Goal: Find specific page/section: Find specific page/section

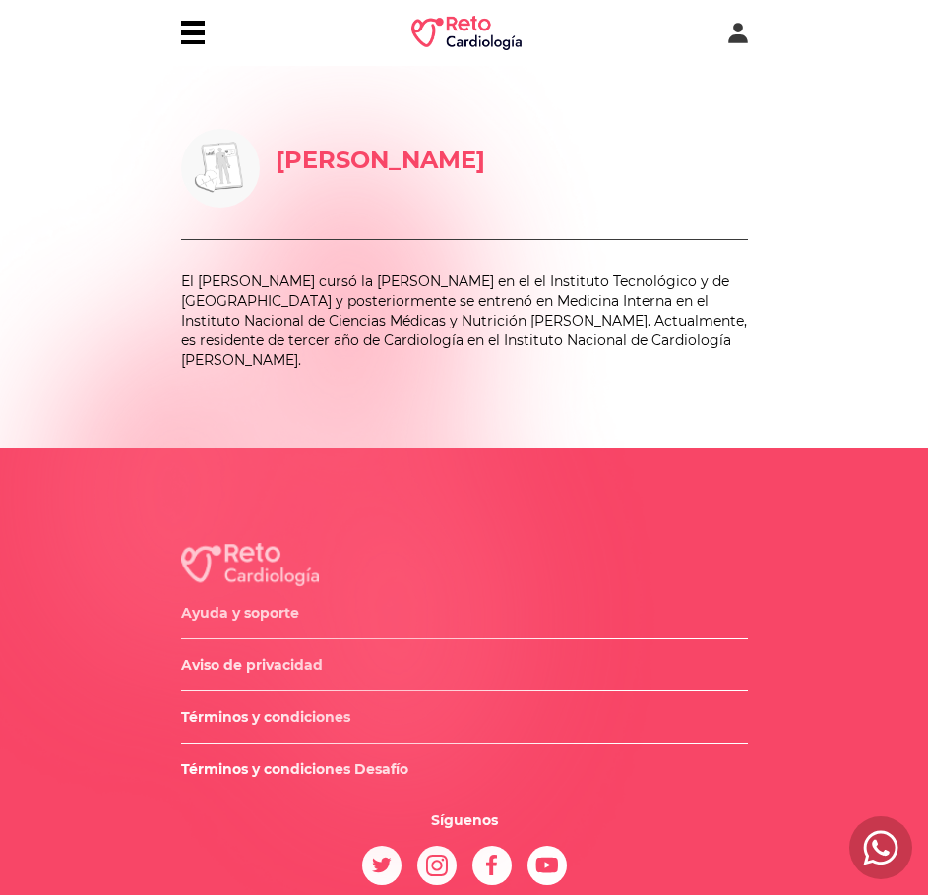
click at [187, 36] on div at bounding box center [193, 33] width 24 height 24
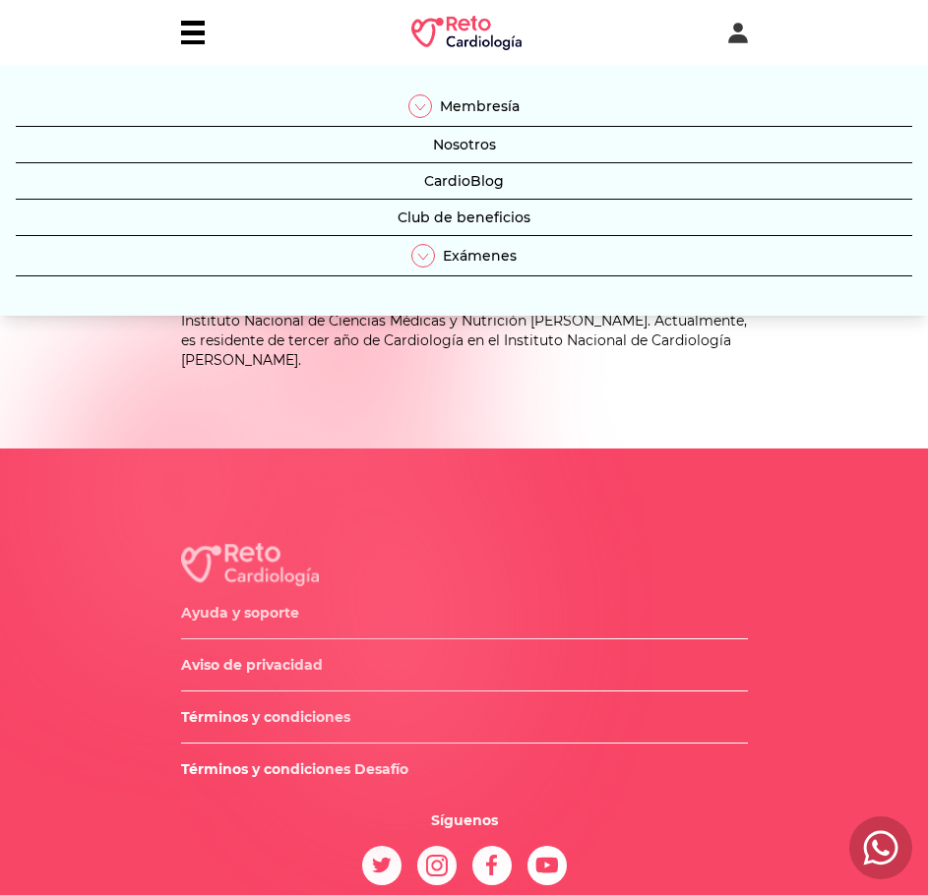
click at [458, 153] on button "Nosotros" at bounding box center [464, 149] width 896 height 29
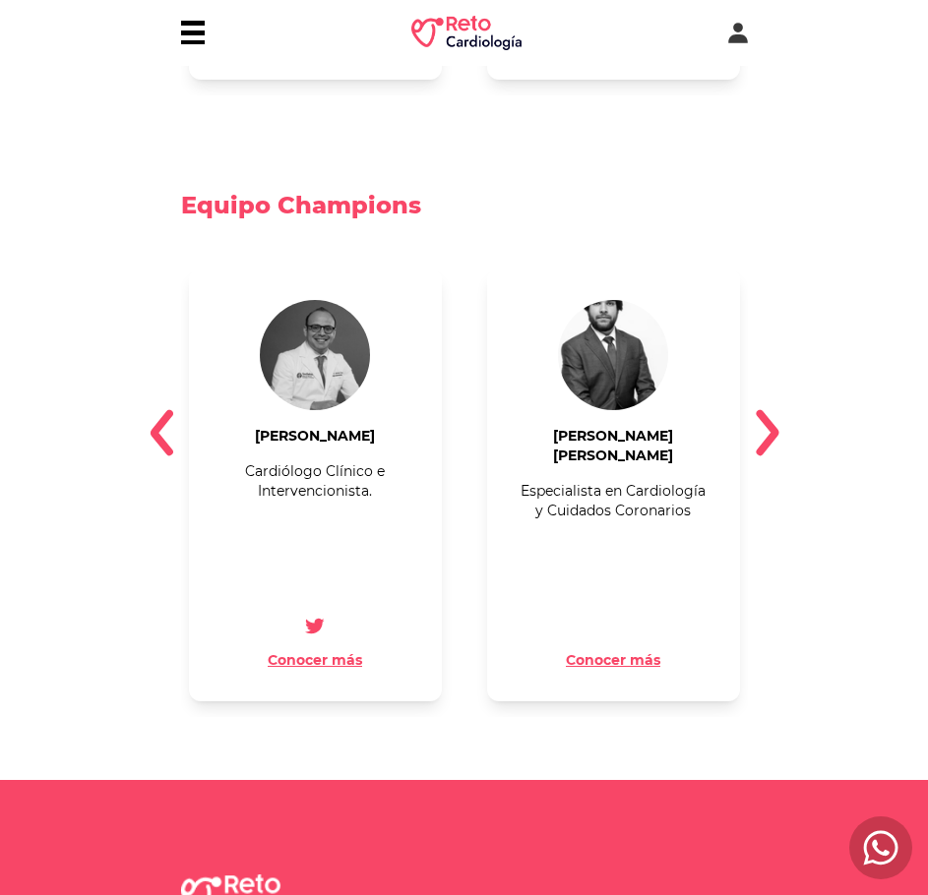
scroll to position [1741, 0]
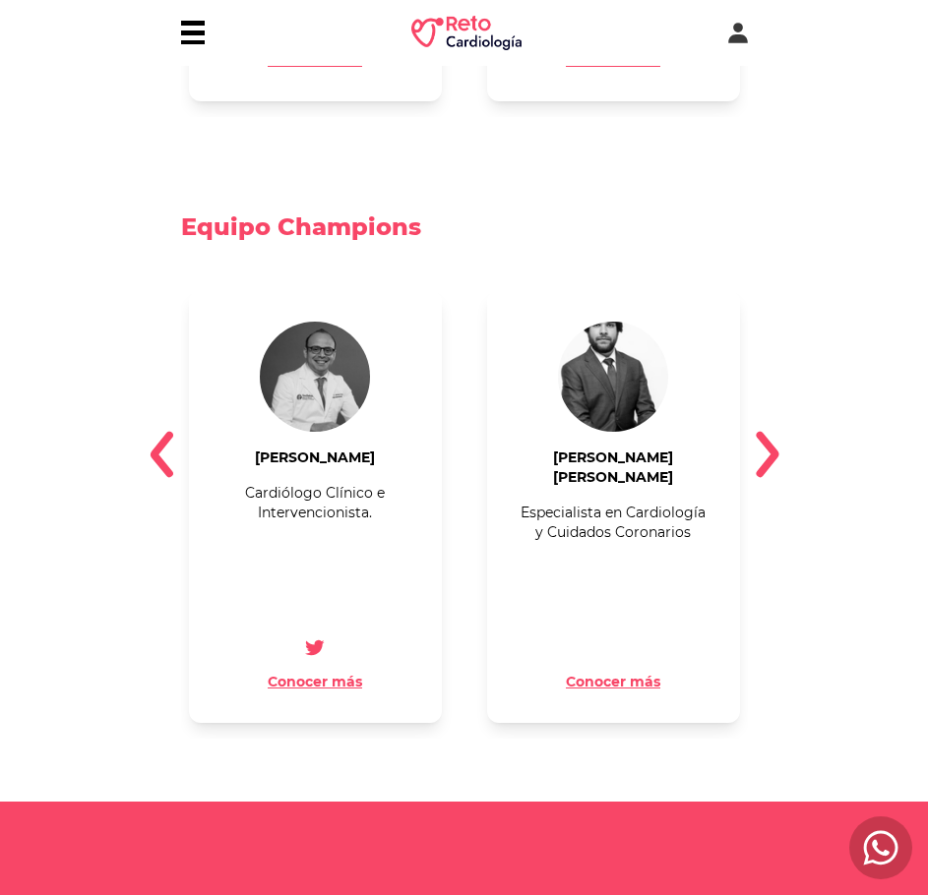
click at [757, 431] on img at bounding box center [768, 454] width 24 height 47
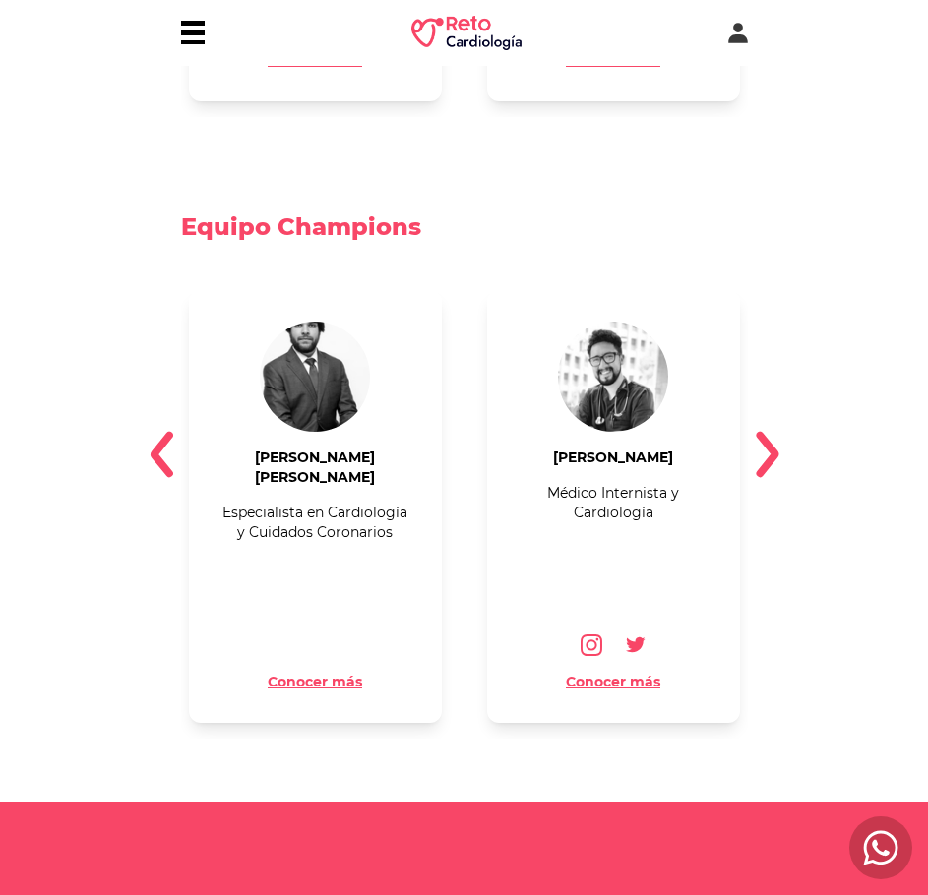
click at [768, 431] on img at bounding box center [768, 454] width 24 height 47
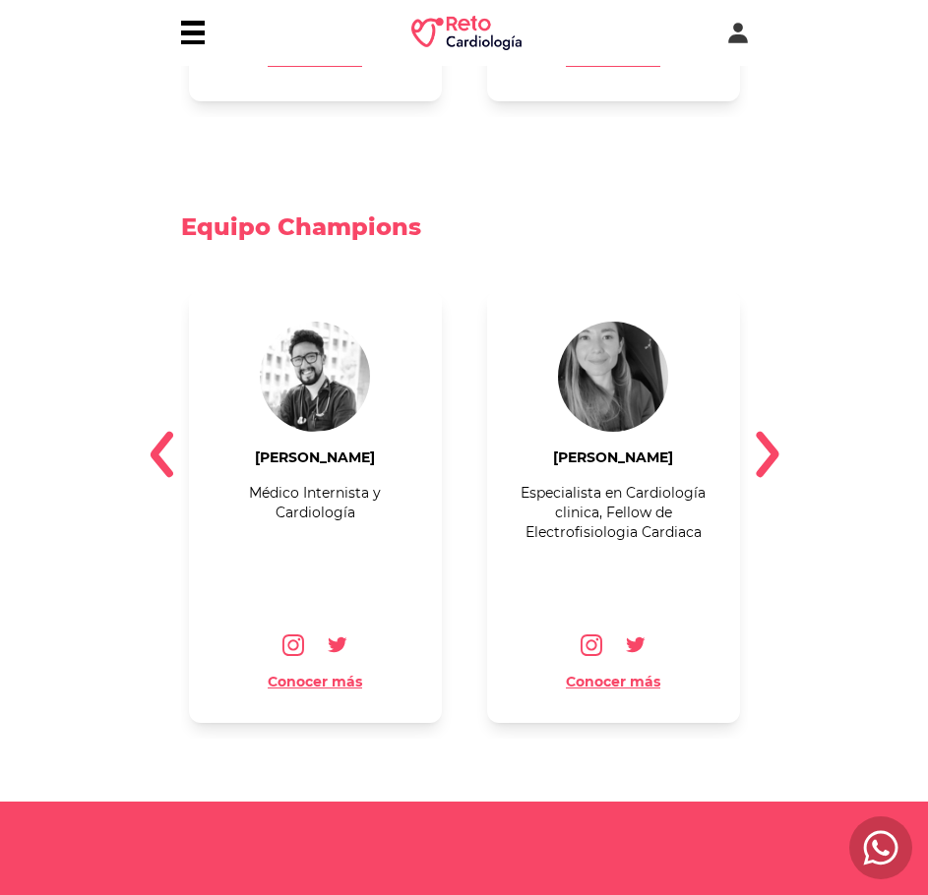
click at [768, 431] on img at bounding box center [768, 454] width 24 height 47
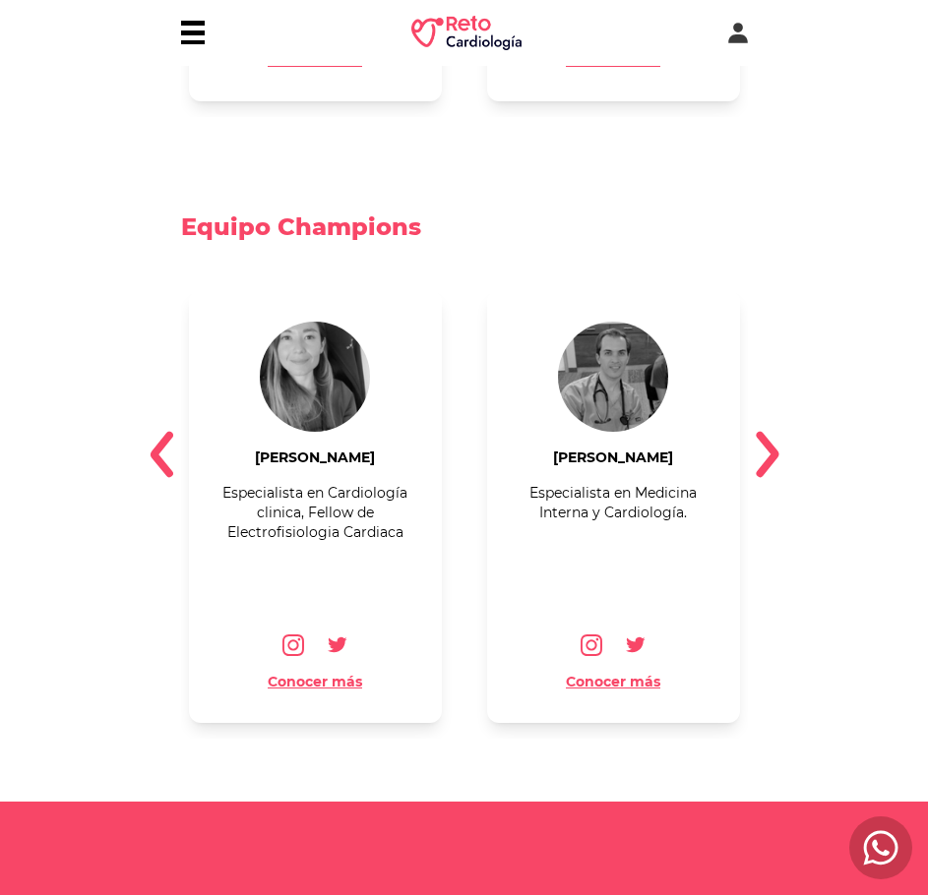
click at [768, 431] on img at bounding box center [768, 454] width 24 height 47
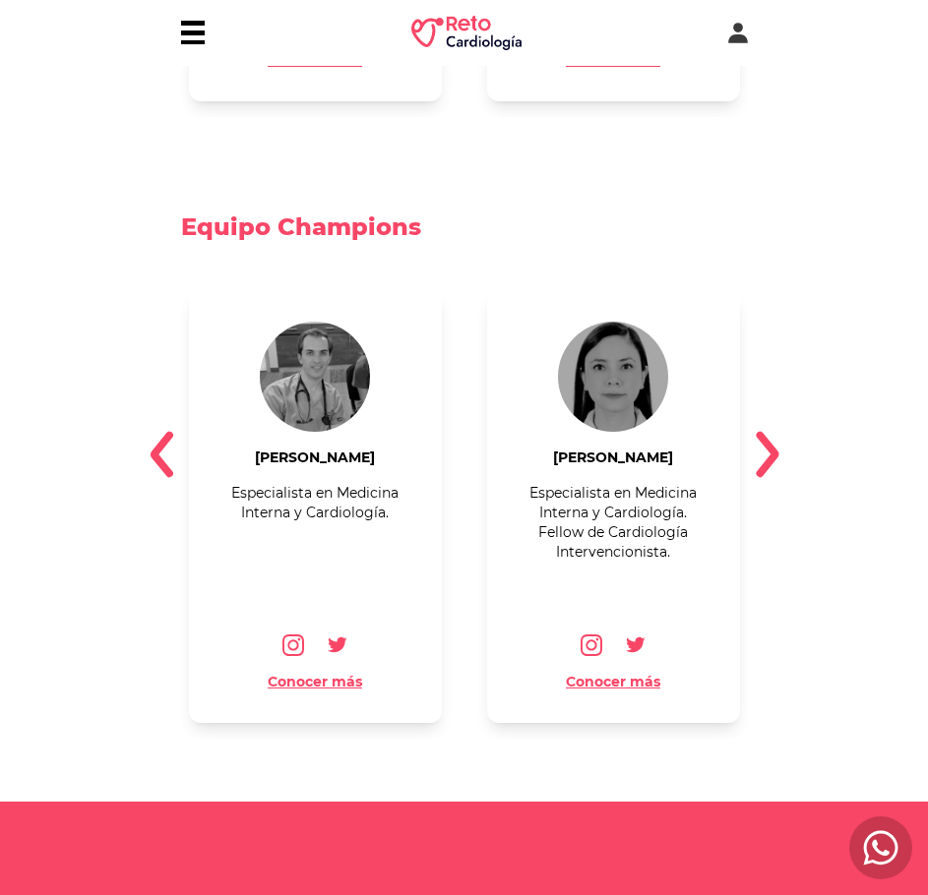
click at [767, 431] on img at bounding box center [768, 454] width 24 height 47
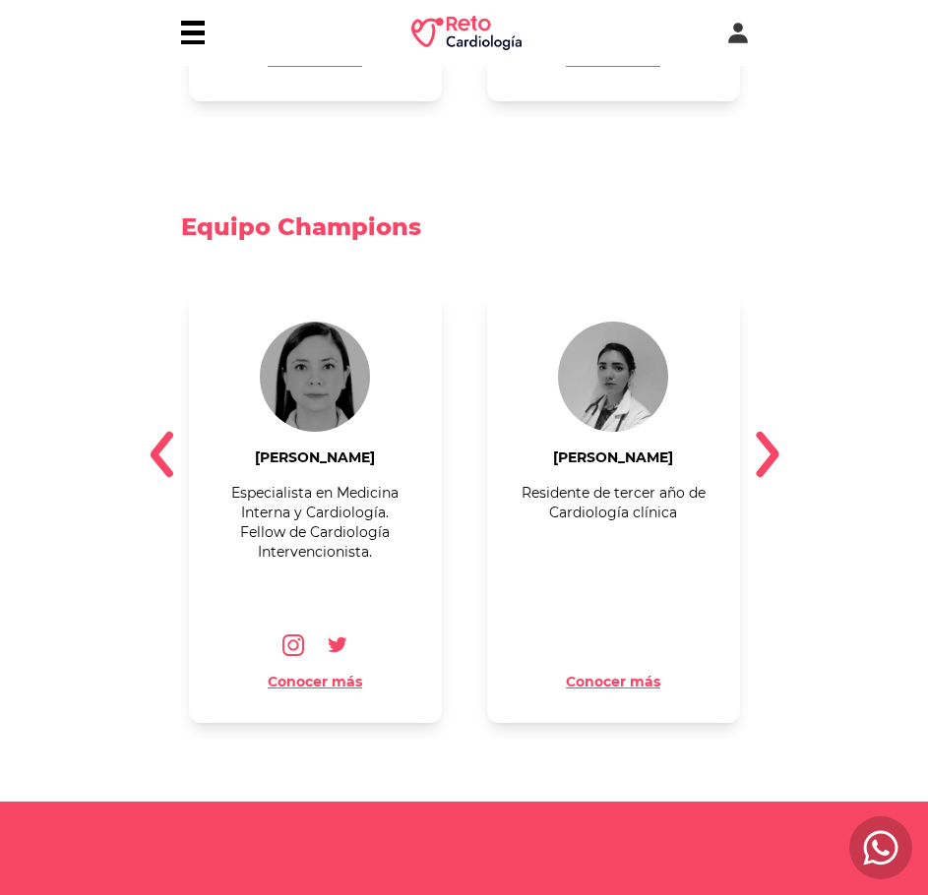
click at [767, 431] on img at bounding box center [768, 454] width 24 height 47
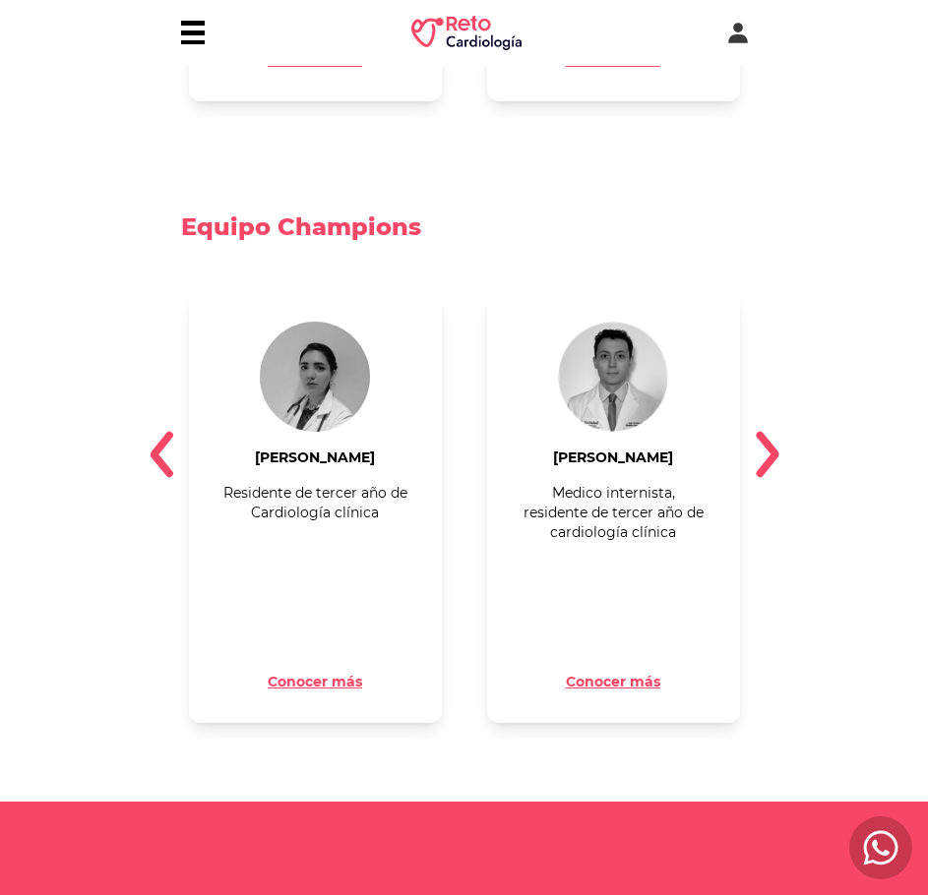
click at [767, 431] on img at bounding box center [768, 454] width 24 height 47
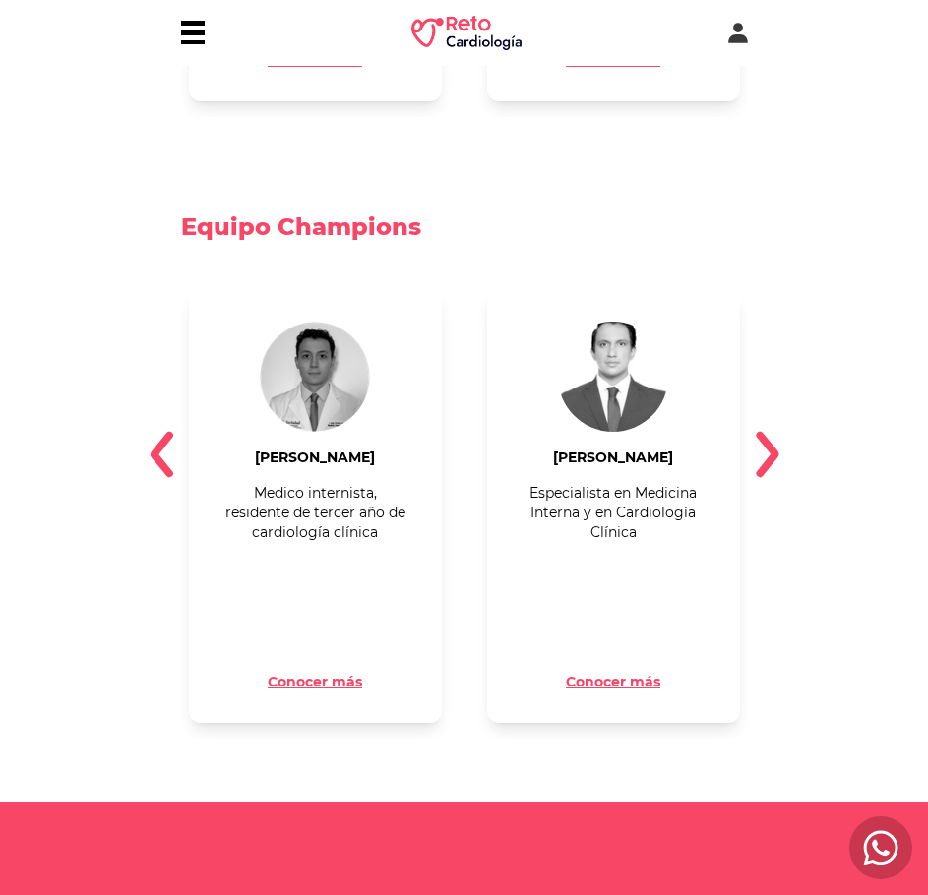
click at [767, 431] on img at bounding box center [768, 454] width 24 height 47
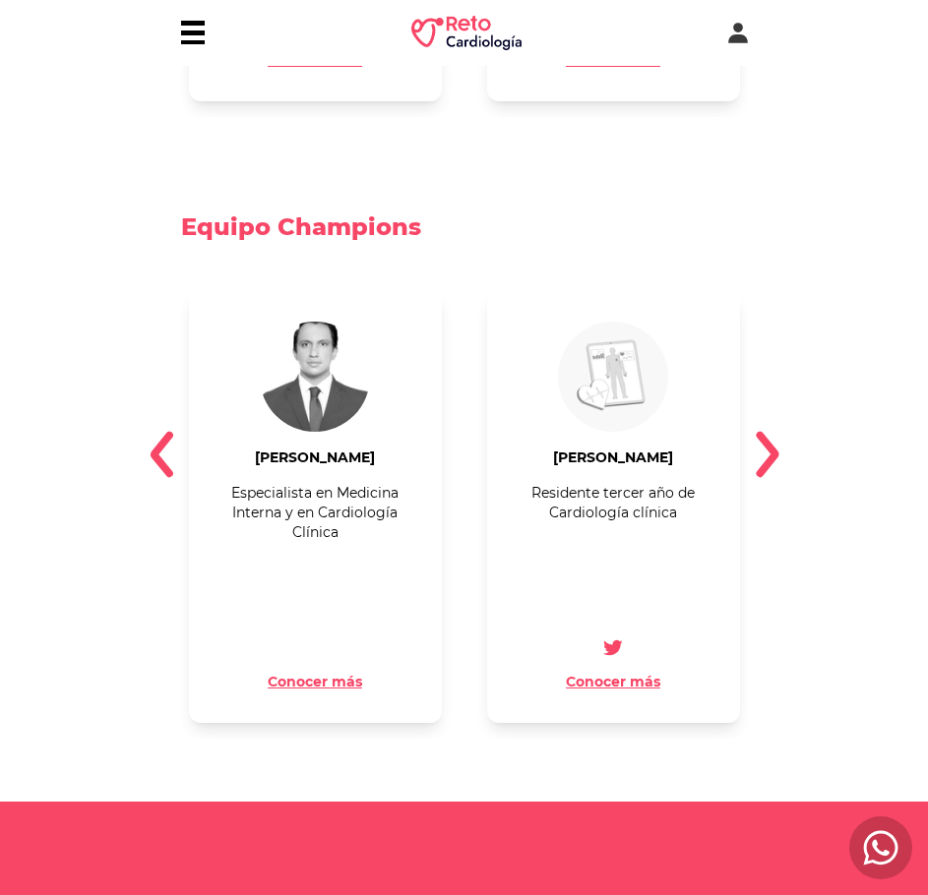
click at [767, 431] on img at bounding box center [768, 454] width 24 height 47
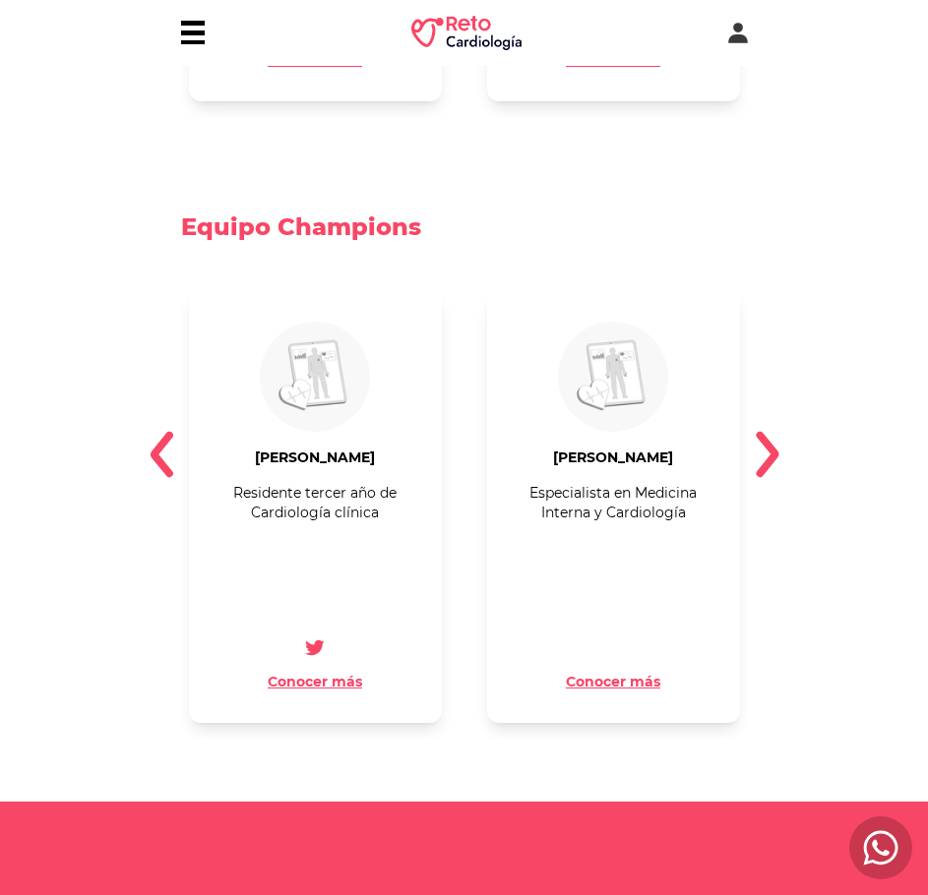
click at [767, 431] on img at bounding box center [768, 454] width 24 height 47
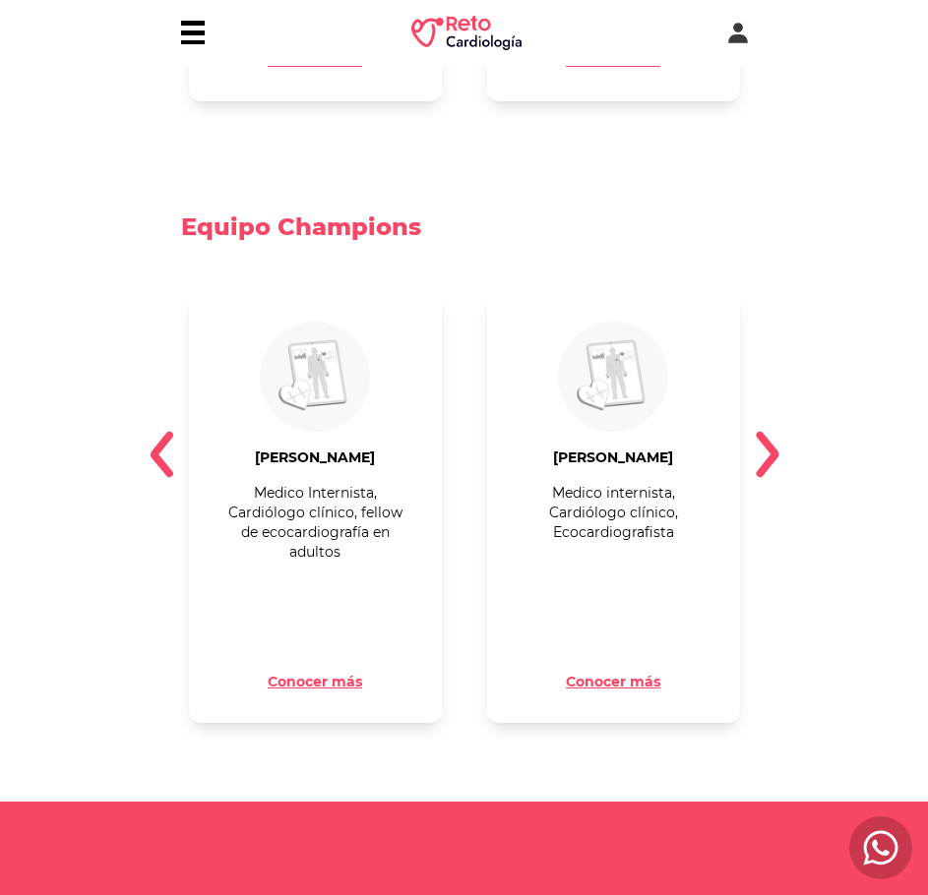
click at [767, 431] on img at bounding box center [768, 454] width 24 height 47
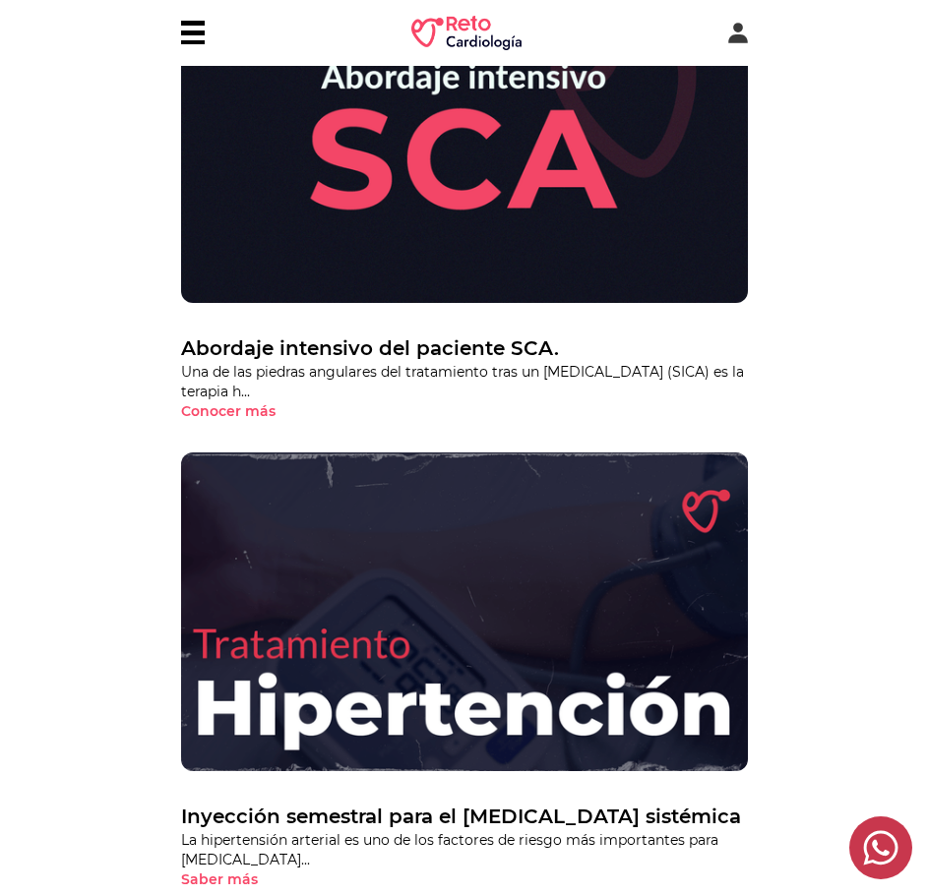
scroll to position [1279, 0]
